Goal: Information Seeking & Learning: Understand process/instructions

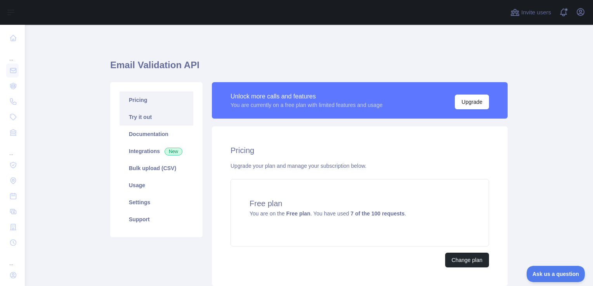
scroll to position [32, 0]
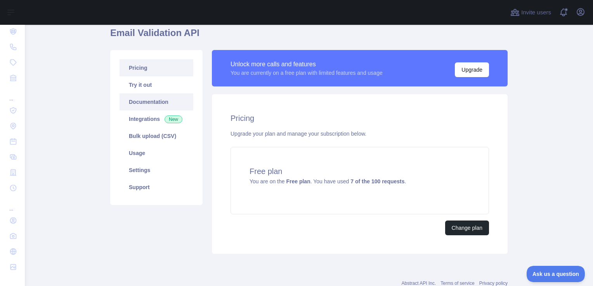
click at [134, 95] on link "Documentation" at bounding box center [156, 101] width 74 height 17
click at [139, 88] on link "Try it out" at bounding box center [156, 84] width 74 height 17
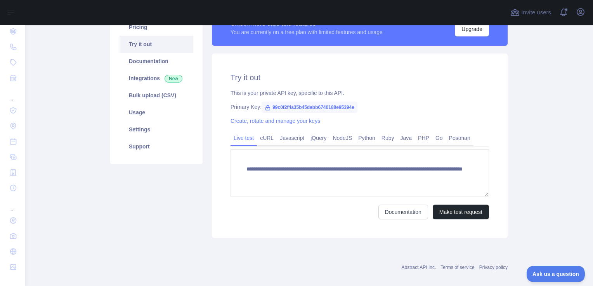
scroll to position [74, 0]
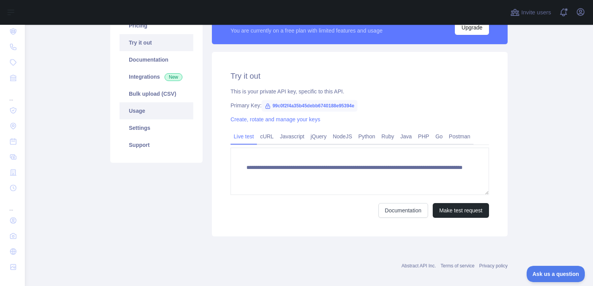
click at [147, 113] on link "Usage" at bounding box center [156, 110] width 74 height 17
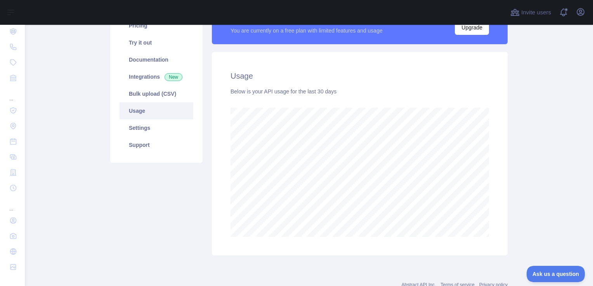
scroll to position [261, 562]
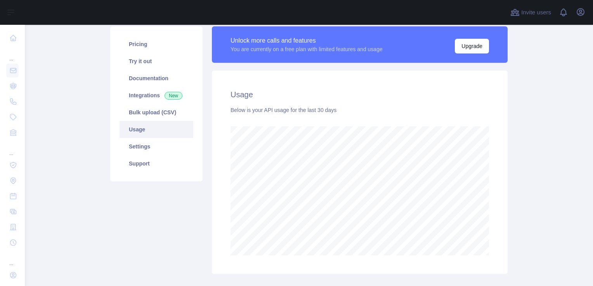
scroll to position [59, 0]
